Goal: Transaction & Acquisition: Book appointment/travel/reservation

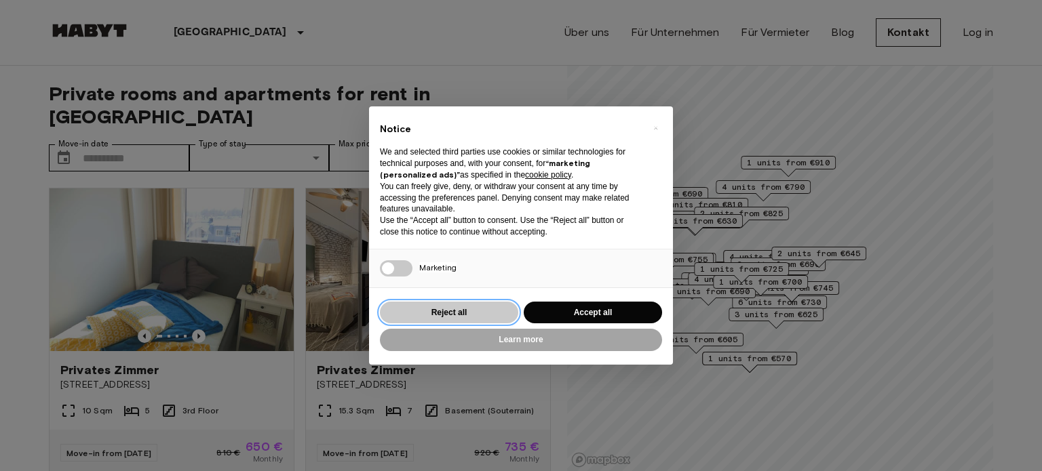
click at [467, 314] on button "Reject all" at bounding box center [449, 313] width 138 height 22
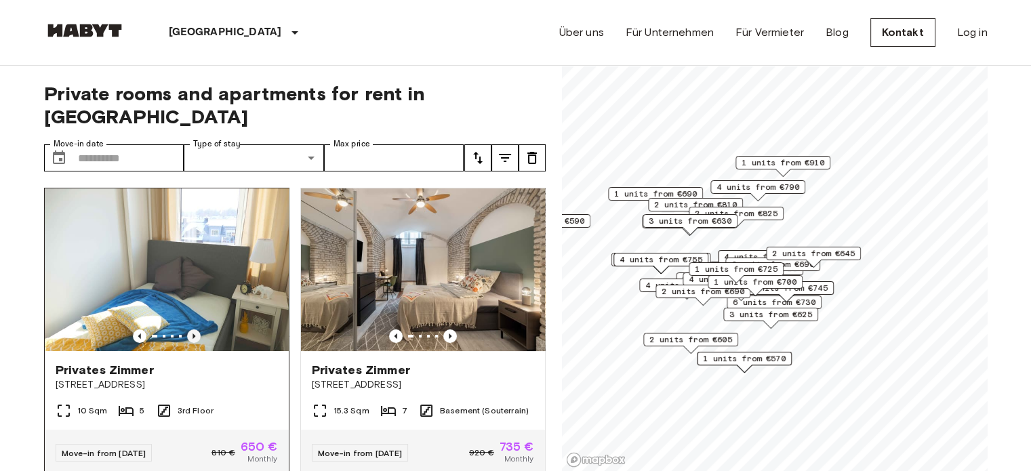
click at [193, 334] on icon "Previous image" at bounding box center [194, 336] width 3 height 5
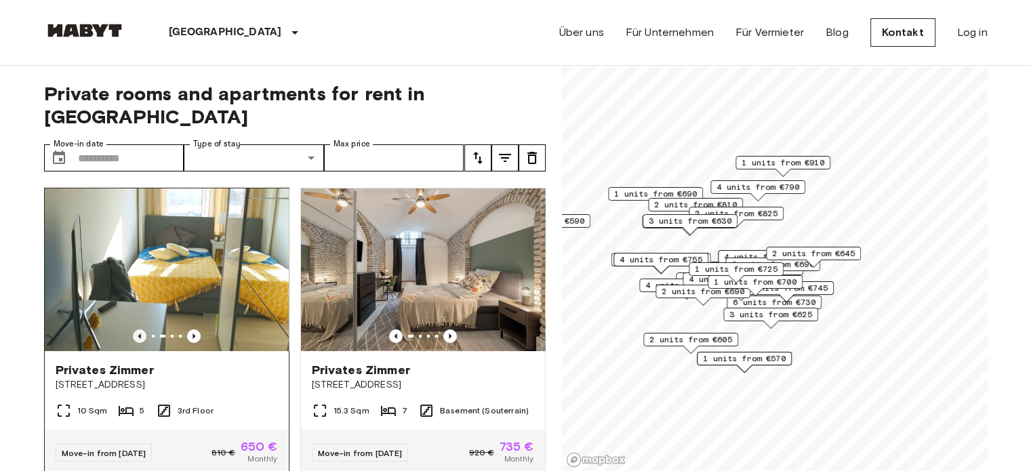
click at [136, 330] on icon "Previous image" at bounding box center [140, 337] width 14 height 14
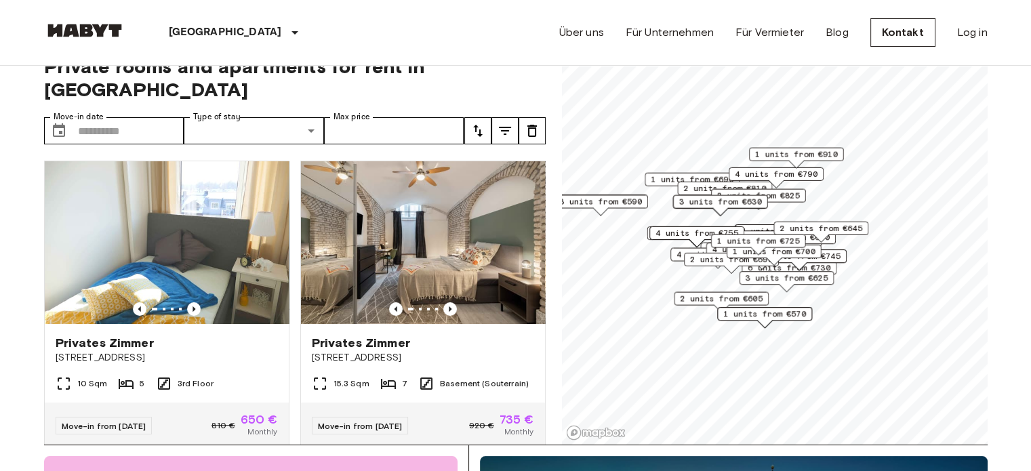
scroll to position [68, 0]
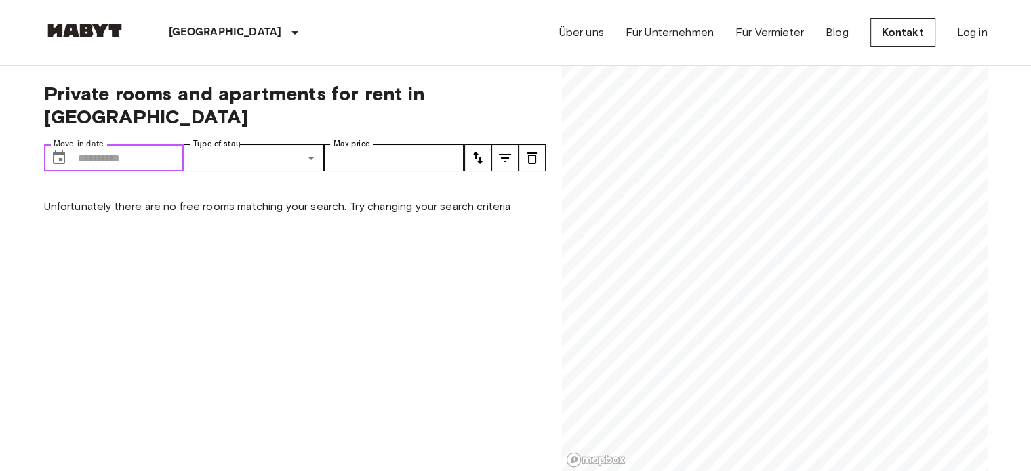
click at [111, 144] on input "Move-in date" at bounding box center [131, 157] width 106 height 27
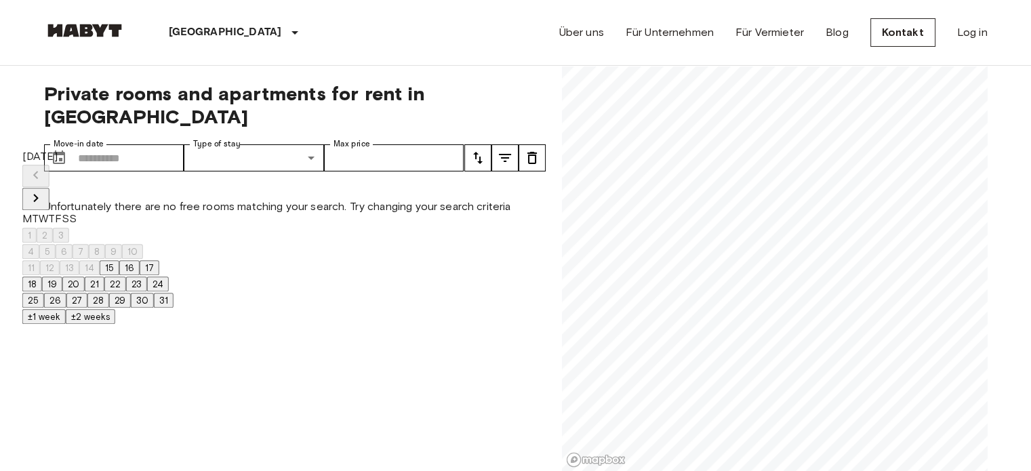
click at [38, 194] on icon "Next month" at bounding box center [35, 198] width 5 height 8
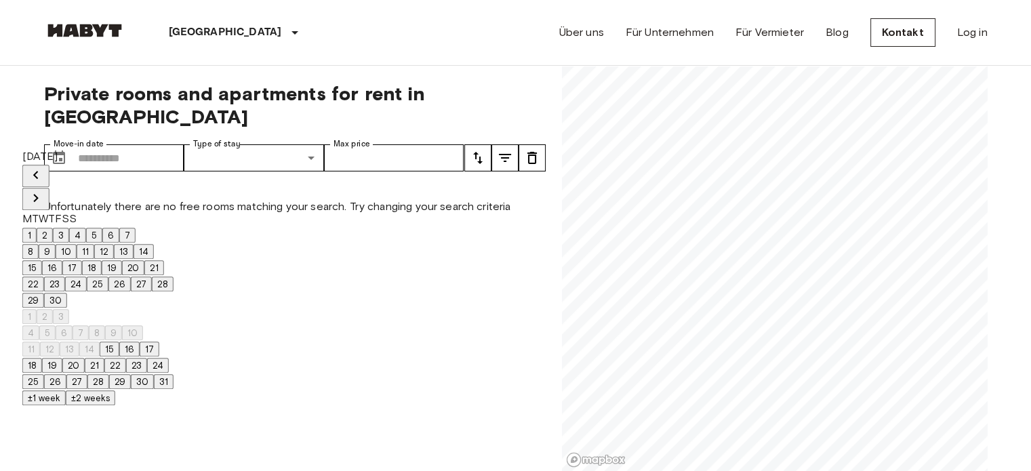
click at [38, 194] on icon "Next month" at bounding box center [35, 198] width 5 height 8
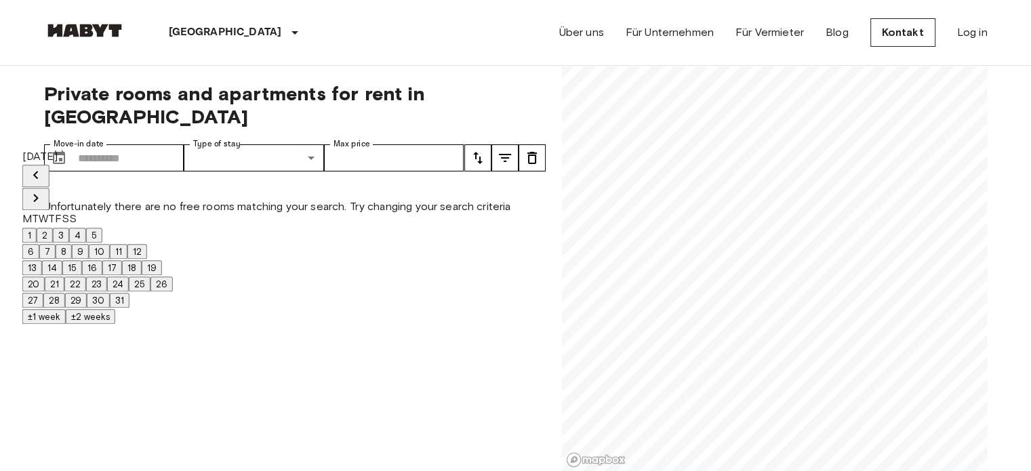
click at [44, 190] on icon "Next month" at bounding box center [36, 198] width 16 height 16
click at [37, 228] on button "1" at bounding box center [29, 235] width 14 height 15
type input "**********"
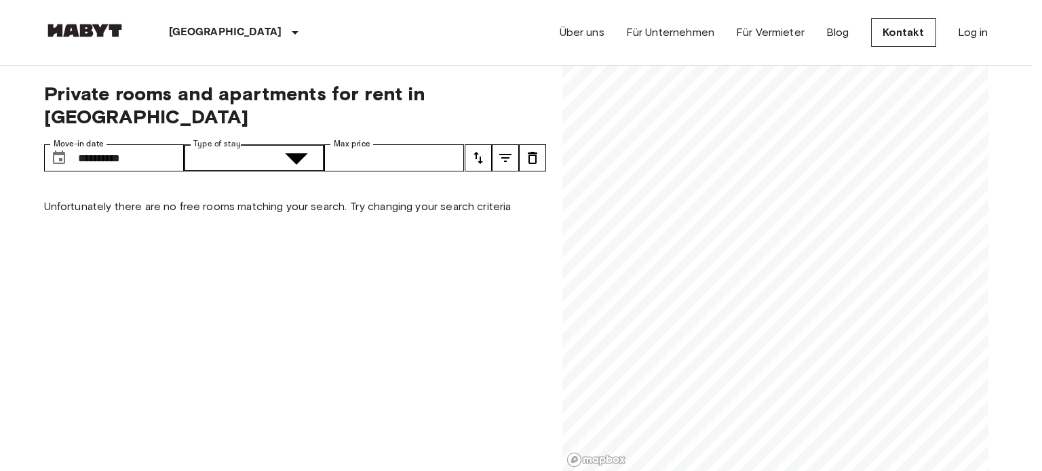
type input "**********"
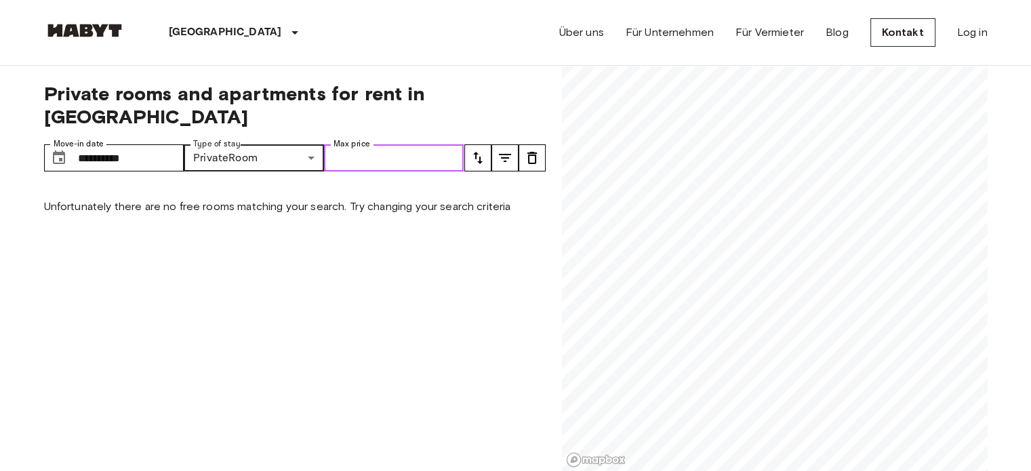
click at [437, 144] on input "Max price" at bounding box center [394, 157] width 140 height 27
click at [280, 199] on p "Unfortunately there are no free rooms matching your search. Try changing your s…" at bounding box center [295, 207] width 502 height 16
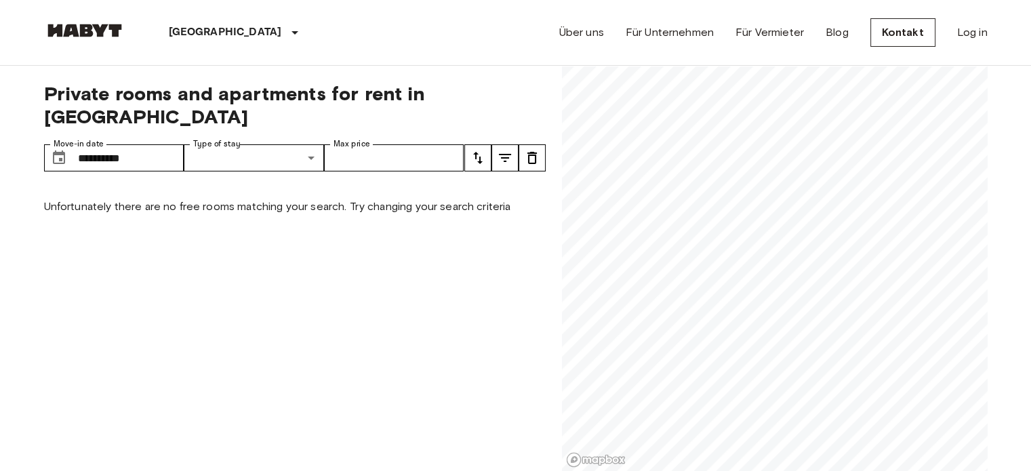
click at [347, 199] on p "Unfortunately there are no free rooms matching your search. Try changing your s…" at bounding box center [295, 207] width 502 height 16
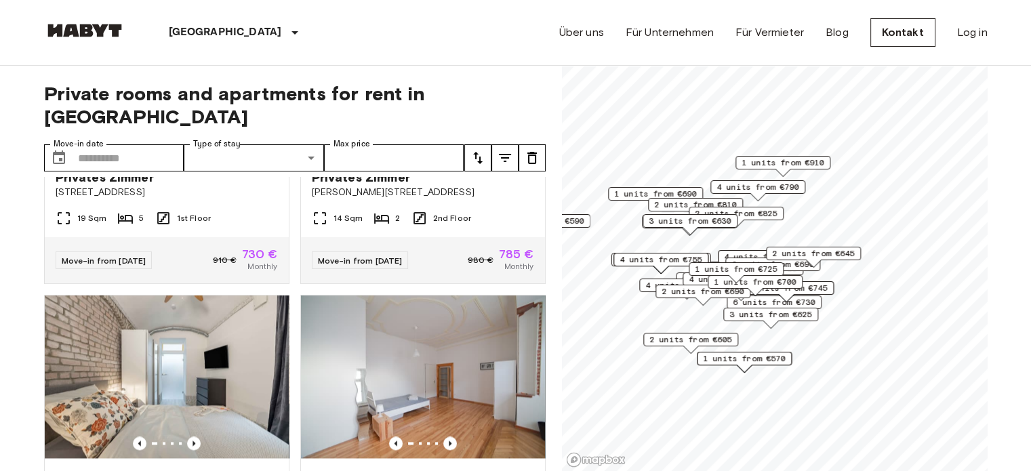
scroll to position [1899, 0]
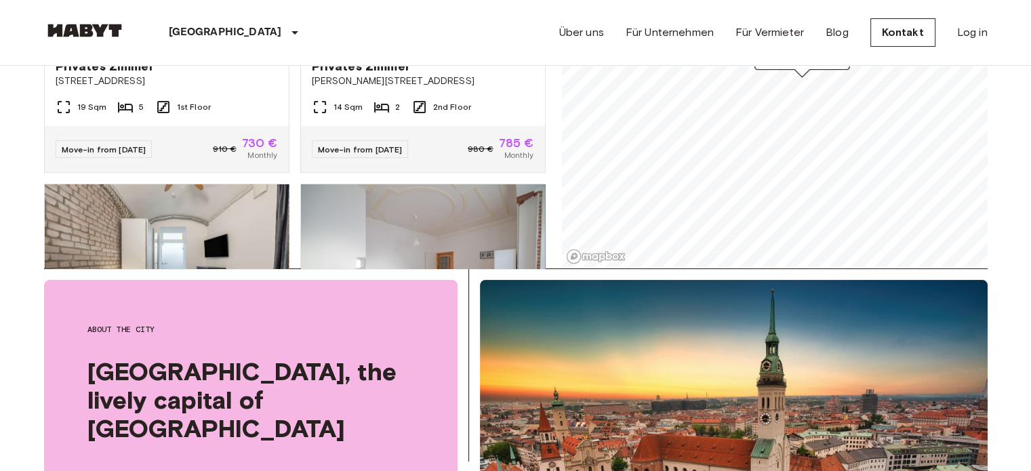
scroll to position [136, 0]
